Goal: Task Accomplishment & Management: Use online tool/utility

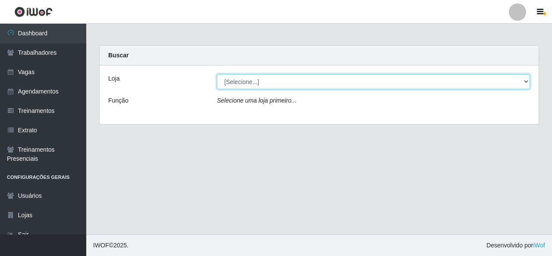
click at [468, 87] on select "[Selecione...] Rede Econômico - Malvinas Rede Econômico - Prata" at bounding box center [373, 81] width 313 height 15
select select "194"
click at [217, 74] on select "[Selecione...] Rede Econômico - Malvinas Rede Econômico - Prata" at bounding box center [373, 81] width 313 height 15
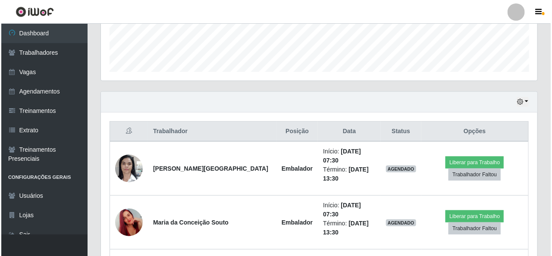
scroll to position [259, 0]
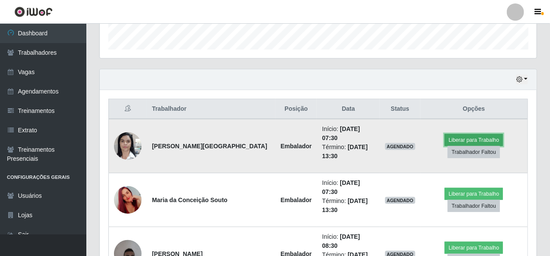
click at [476, 134] on button "Liberar para Trabalho" at bounding box center [473, 140] width 58 height 12
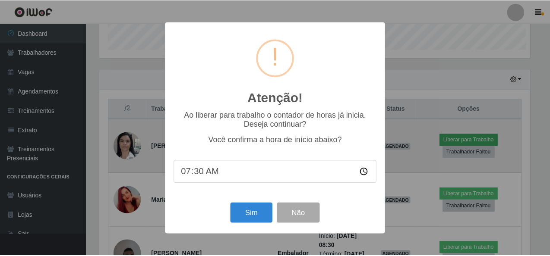
scroll to position [179, 433]
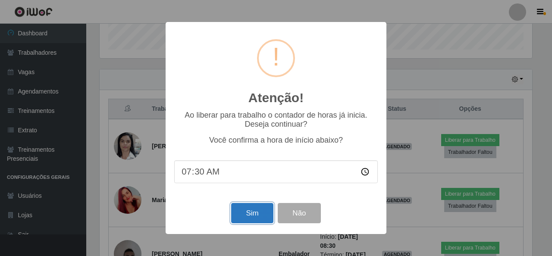
click at [259, 209] on button "Sim" at bounding box center [252, 213] width 42 height 20
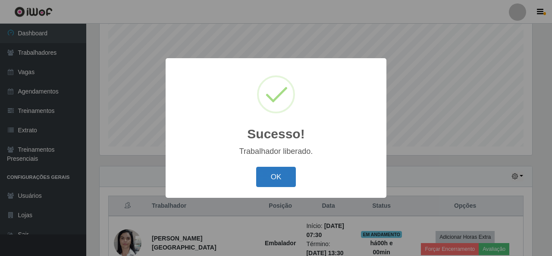
click at [266, 186] on button "OK" at bounding box center [276, 177] width 40 height 20
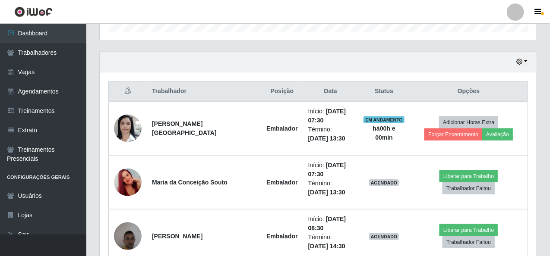
scroll to position [291, 0]
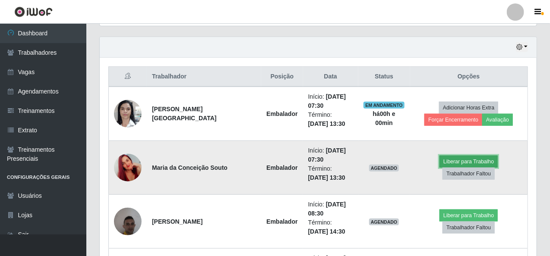
click at [439, 164] on button "Liberar para Trabalho" at bounding box center [468, 162] width 58 height 12
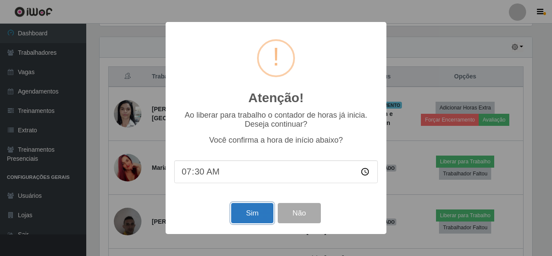
click at [266, 208] on button "Sim" at bounding box center [252, 213] width 42 height 20
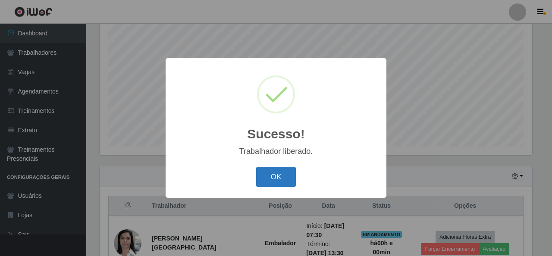
click at [276, 178] on button "OK" at bounding box center [276, 177] width 40 height 20
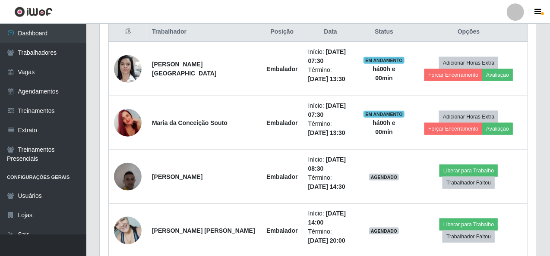
scroll to position [377, 0]
